Goal: Transaction & Acquisition: Purchase product/service

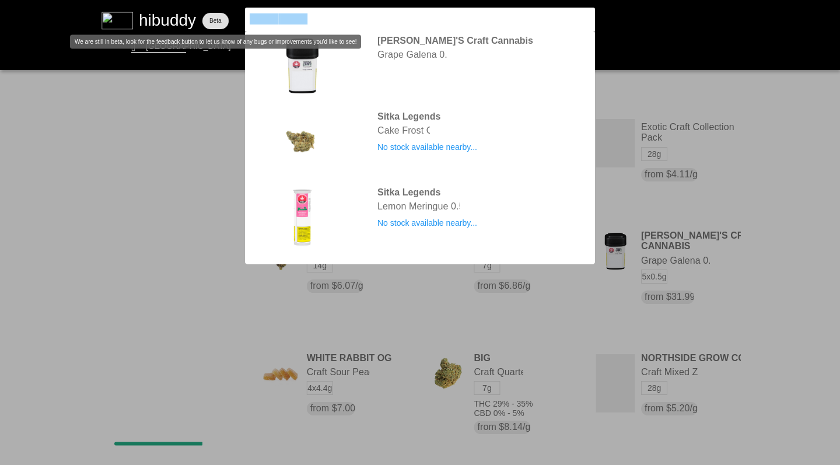
click at [203, 19] on flt-glass-pane at bounding box center [420, 232] width 840 height 465
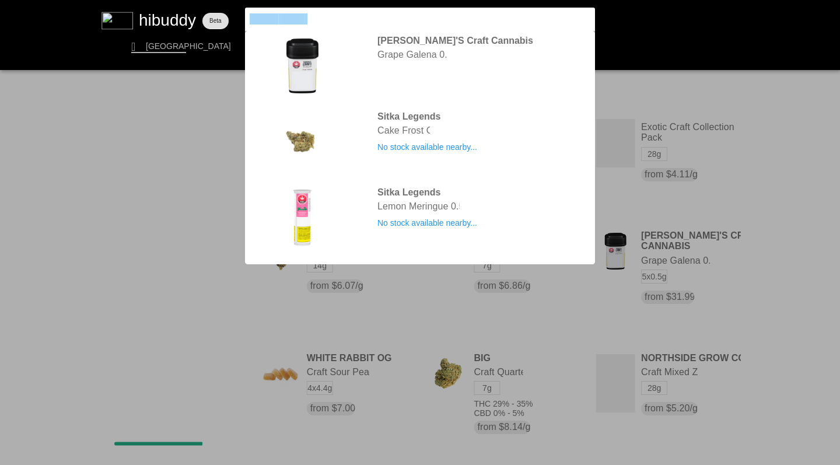
type input "Government Oasis"
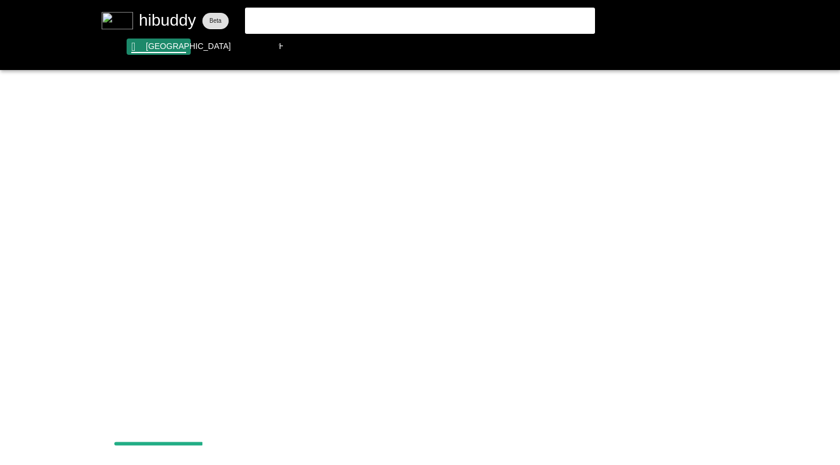
click at [165, 47] on flt-glass-pane at bounding box center [420, 232] width 840 height 465
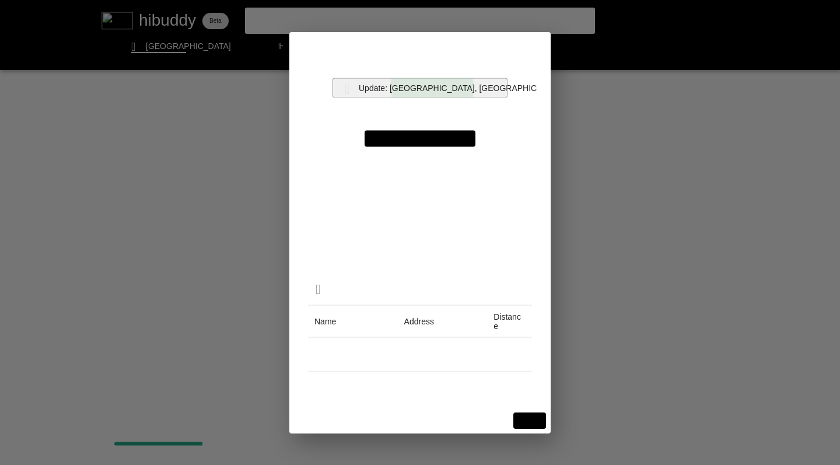
click at [436, 88] on flt-glass-pane at bounding box center [420, 232] width 840 height 465
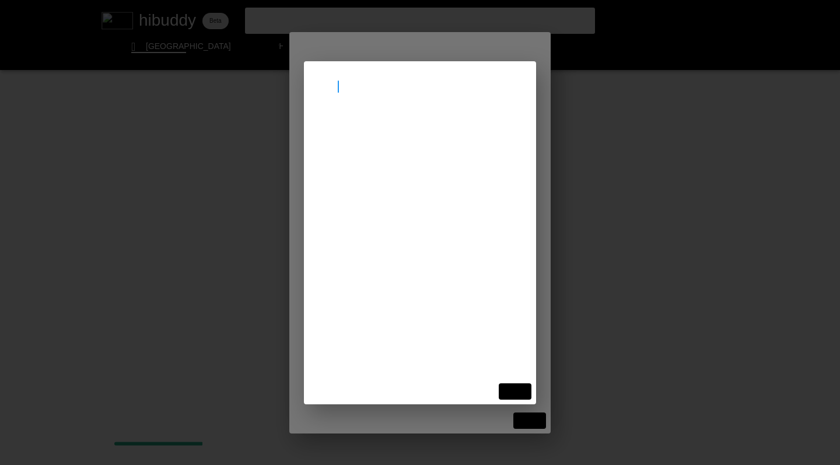
type input "nanai"
click at [381, 130] on flt-glass-pane at bounding box center [420, 232] width 840 height 465
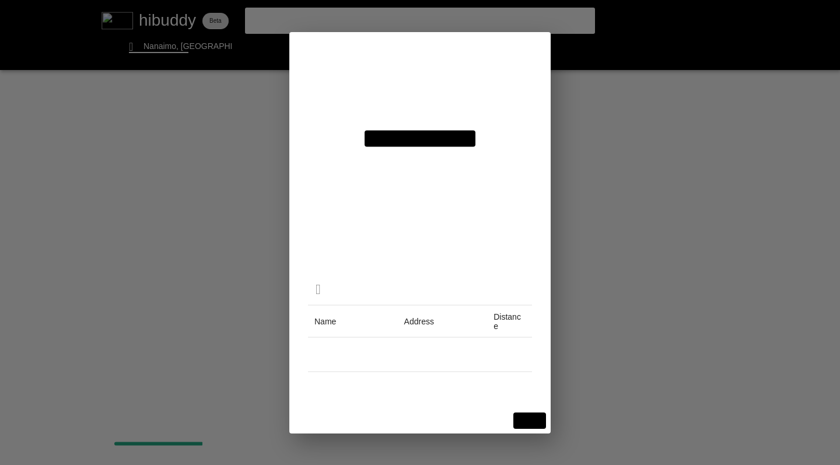
click at [529, 421] on flt-glass-pane at bounding box center [420, 232] width 840 height 465
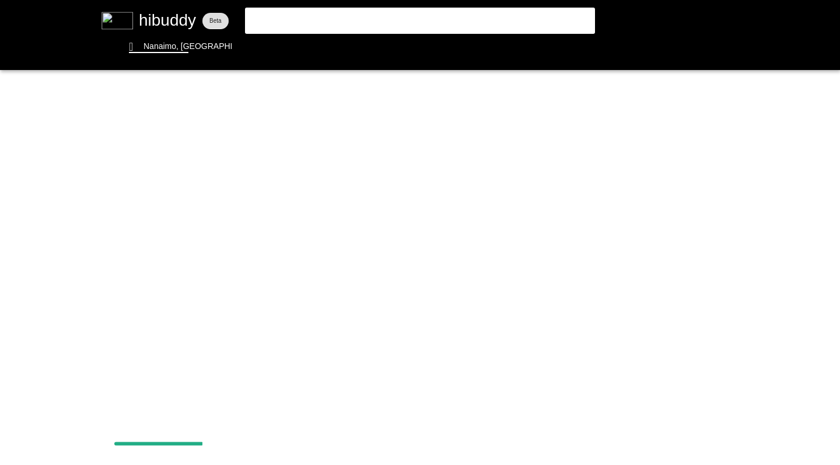
click at [337, 22] on flt-glass-pane at bounding box center [420, 232] width 840 height 465
click at [156, 47] on flt-glass-pane at bounding box center [420, 232] width 840 height 465
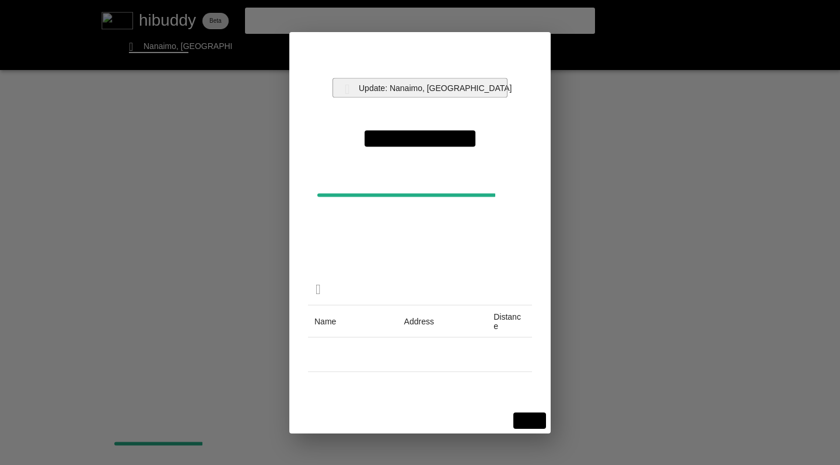
click at [434, 86] on flt-glass-pane at bounding box center [420, 232] width 840 height 465
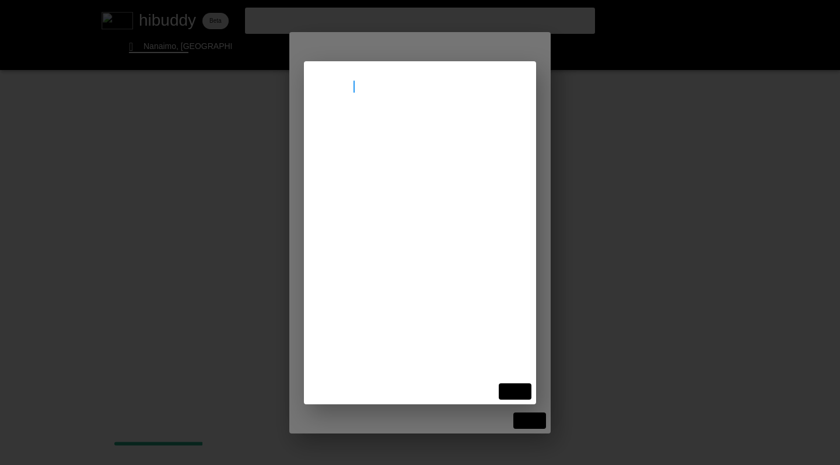
type input "kamloops"
click at [410, 133] on flt-glass-pane at bounding box center [420, 232] width 840 height 465
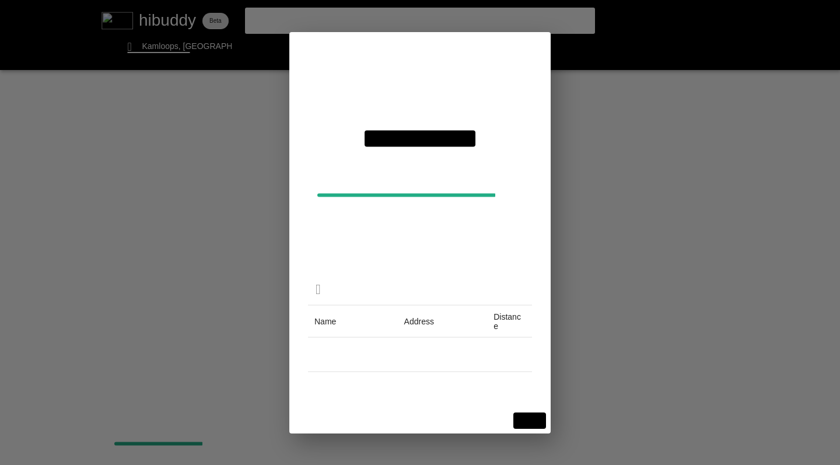
click at [533, 421] on flt-glass-pane at bounding box center [420, 232] width 840 height 465
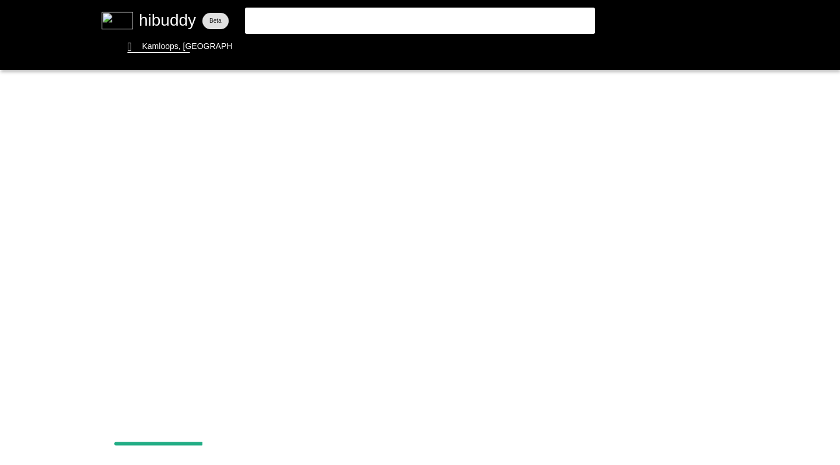
click at [334, 15] on flt-glass-pane at bounding box center [420, 232] width 840 height 465
click at [167, 50] on flt-glass-pane at bounding box center [420, 232] width 840 height 465
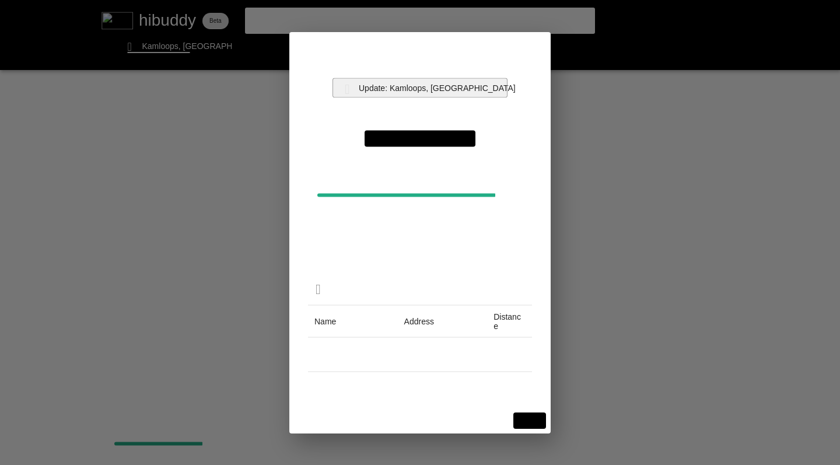
click at [455, 82] on flt-glass-pane at bounding box center [420, 232] width 840 height 465
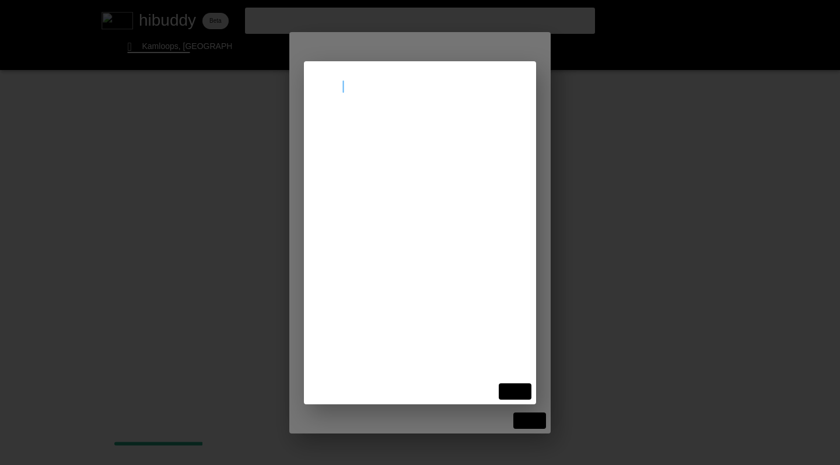
type input "Saskat"
drag, startPoint x: 455, startPoint y: 82, endPoint x: 412, endPoint y: 135, distance: 68.5
click at [412, 135] on flt-glass-pane at bounding box center [420, 232] width 840 height 465
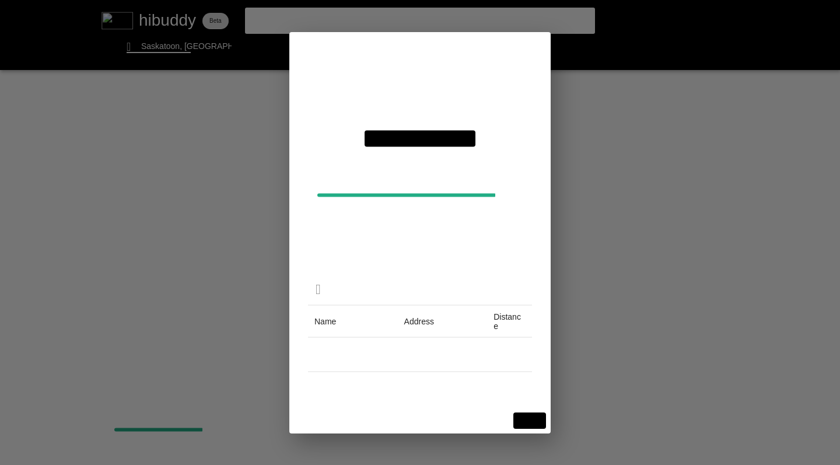
click at [529, 418] on flt-glass-pane at bounding box center [420, 232] width 840 height 465
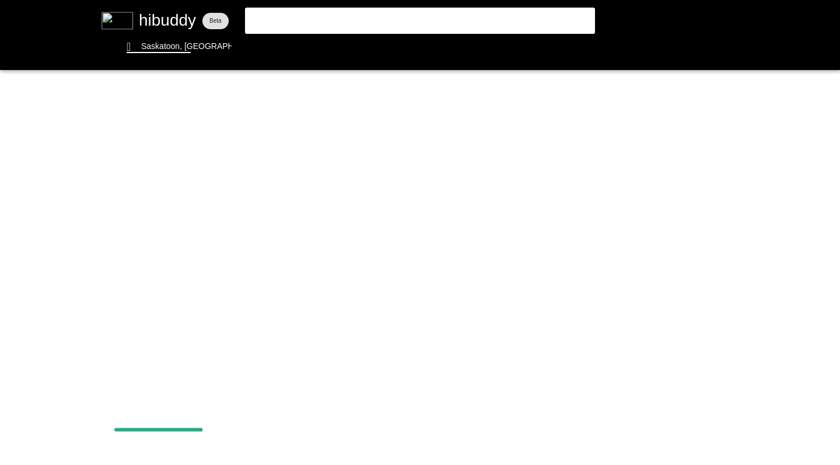
click at [334, 15] on flt-glass-pane at bounding box center [420, 232] width 840 height 465
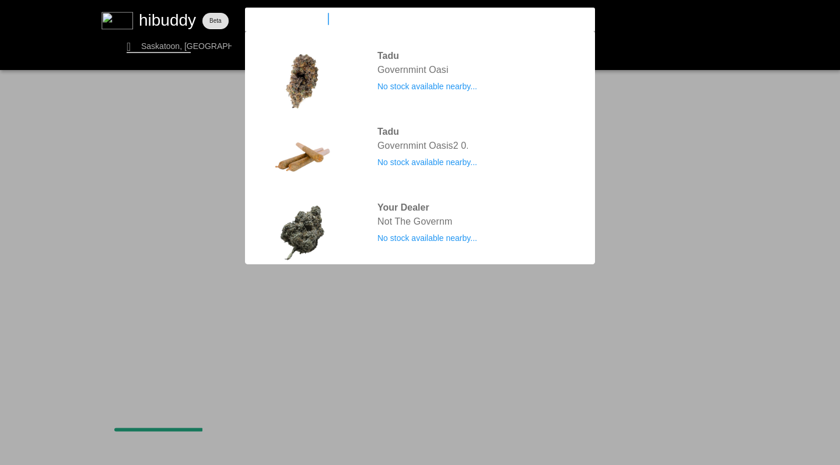
click at [46, 79] on flt-glass-pane at bounding box center [420, 232] width 840 height 465
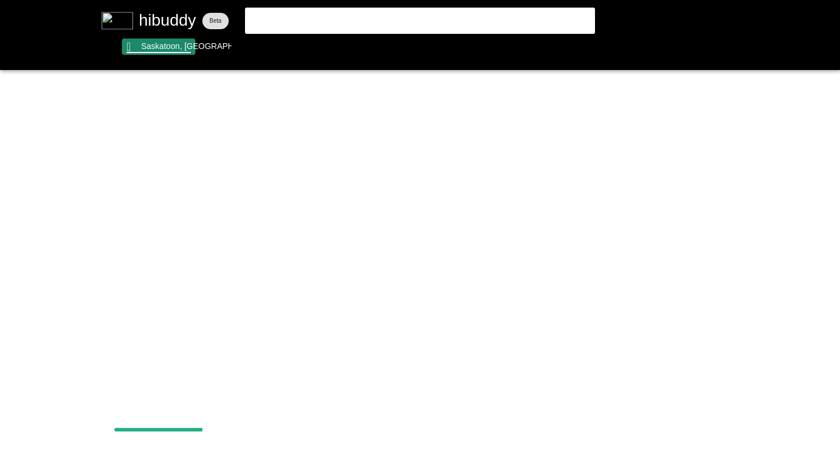
click at [146, 47] on flt-glass-pane at bounding box center [420, 232] width 840 height 465
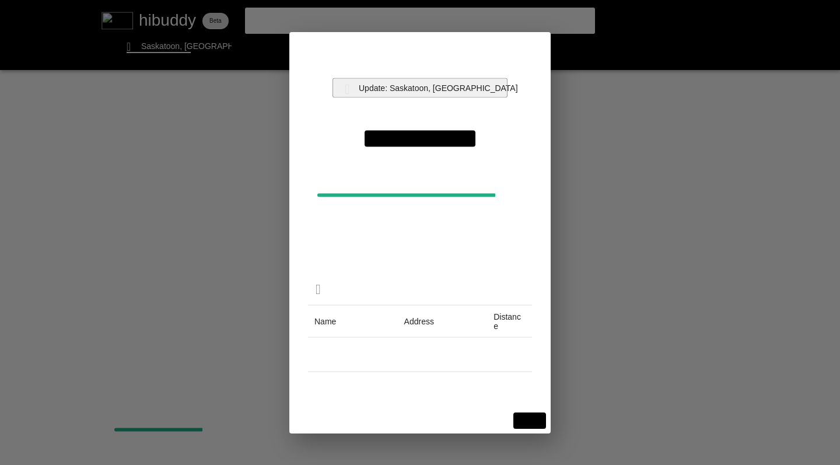
click at [411, 87] on flt-glass-pane at bounding box center [420, 232] width 840 height 465
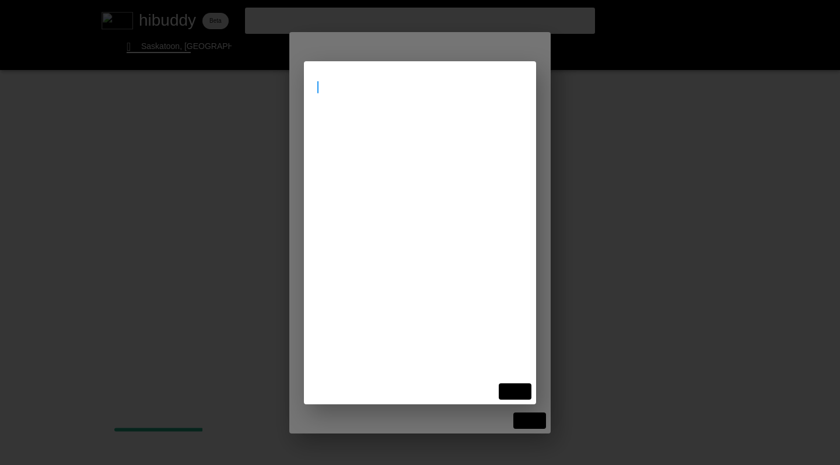
click at [376, 132] on flt-glass-pane at bounding box center [420, 232] width 840 height 465
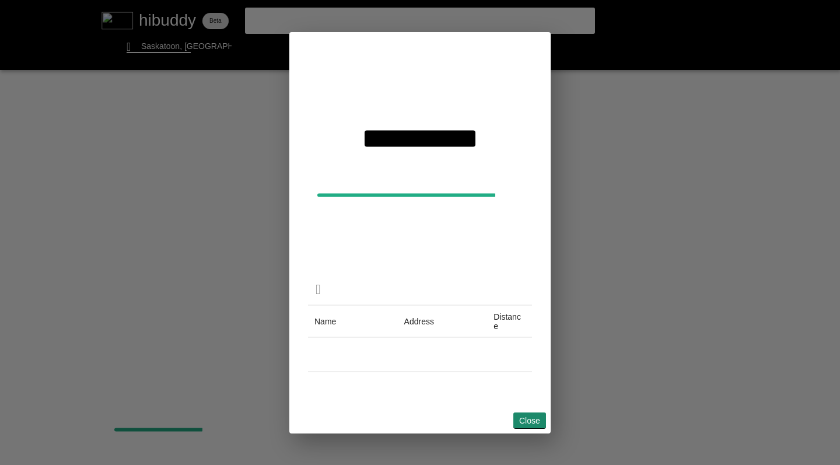
click at [525, 427] on flt-glass-pane at bounding box center [420, 232] width 840 height 465
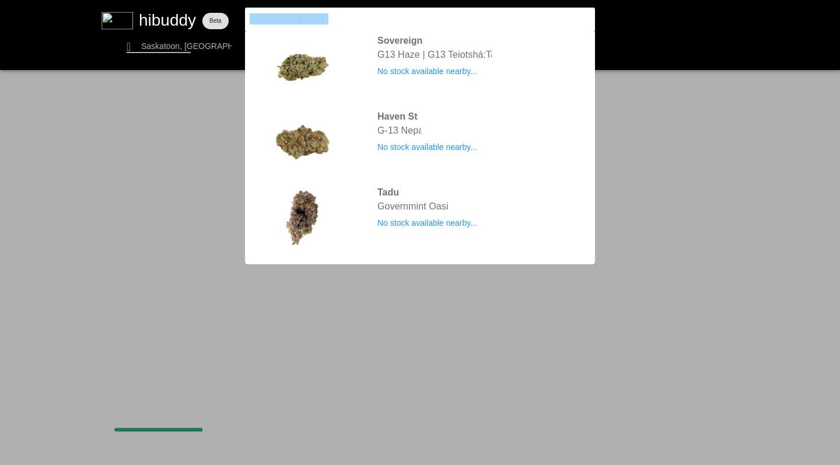
drag, startPoint x: 342, startPoint y: 17, endPoint x: 189, endPoint y: 5, distance: 153.3
click at [189, 5] on flt-glass-pane at bounding box center [420, 232] width 840 height 465
type input "sweetgrass"
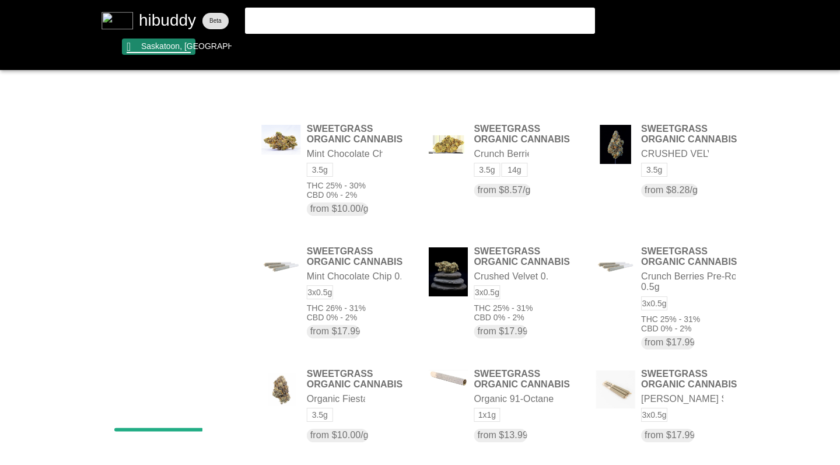
click at [163, 43] on flt-glass-pane at bounding box center [420, 232] width 840 height 465
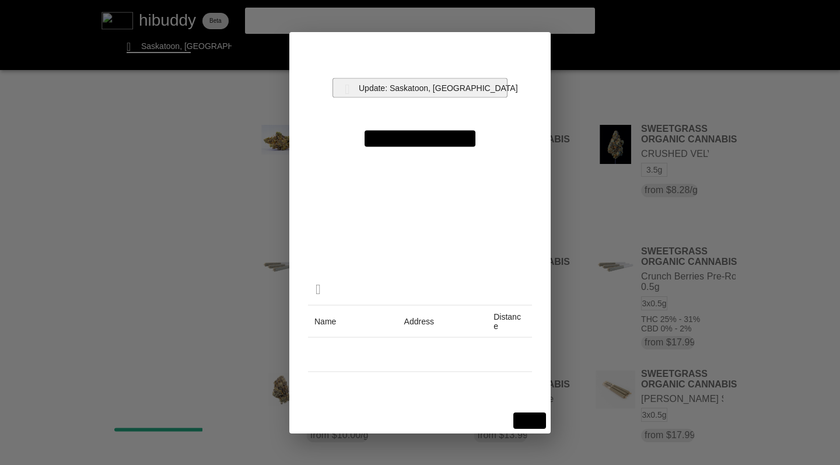
click at [409, 86] on flt-glass-pane at bounding box center [420, 232] width 840 height 465
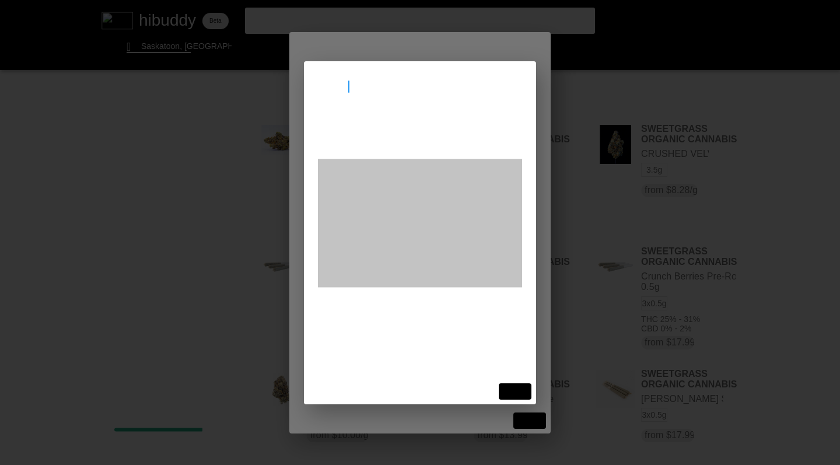
type input "nanaimo"
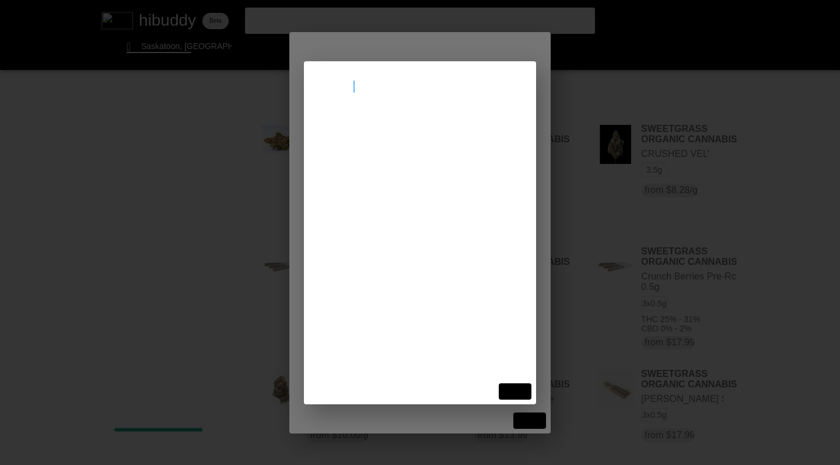
click at [374, 132] on flt-glass-pane at bounding box center [420, 232] width 840 height 465
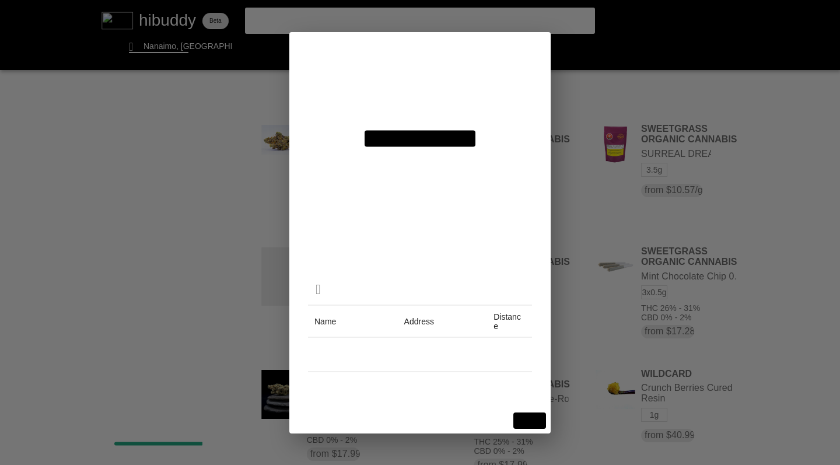
click at [532, 419] on flt-glass-pane at bounding box center [420, 232] width 840 height 465
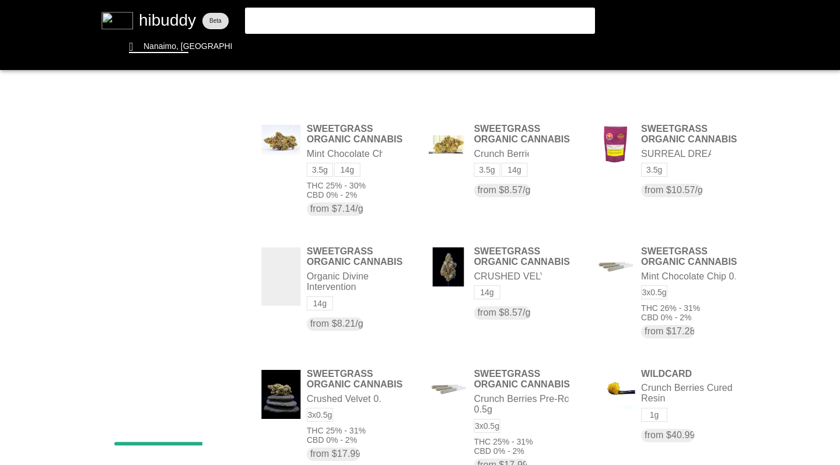
click at [654, 93] on flt-glass-pane at bounding box center [420, 232] width 840 height 465
click at [650, 172] on flt-glass-pane at bounding box center [420, 232] width 840 height 465
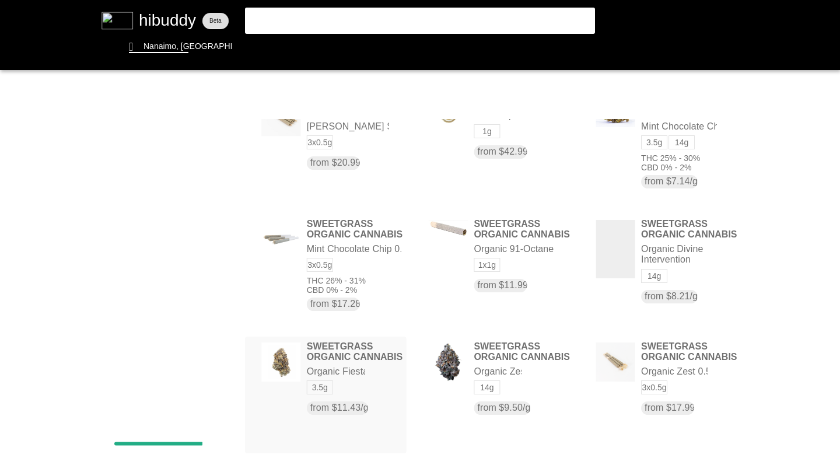
click at [352, 355] on flt-glass-pane at bounding box center [420, 232] width 840 height 465
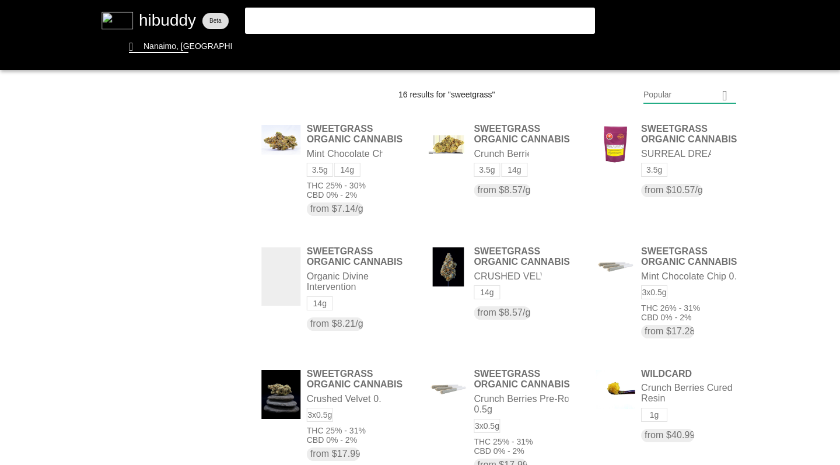
click at [662, 94] on flt-glass-pane at bounding box center [420, 232] width 840 height 465
click at [657, 179] on flt-glass-pane at bounding box center [420, 232] width 840 height 465
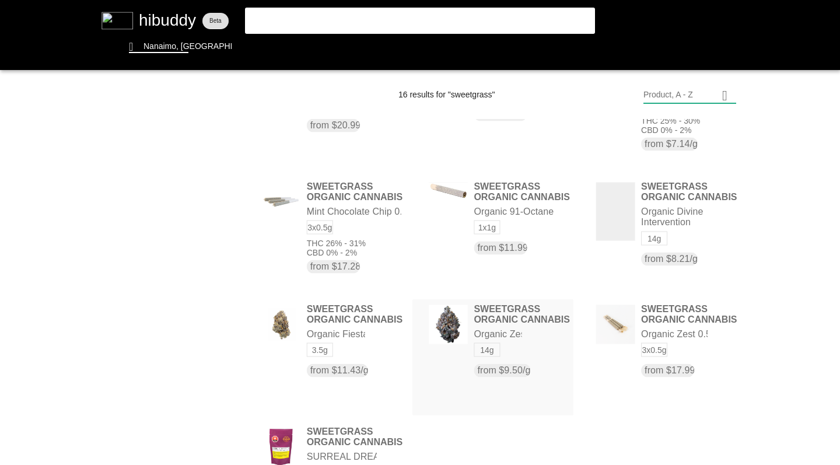
click at [538, 338] on flt-glass-pane at bounding box center [420, 232] width 840 height 465
